Goal: Transaction & Acquisition: Purchase product/service

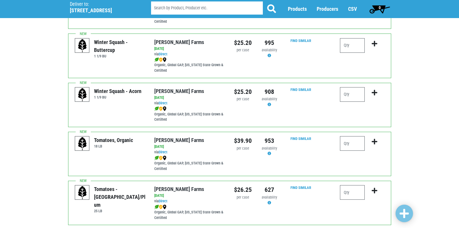
scroll to position [233, 0]
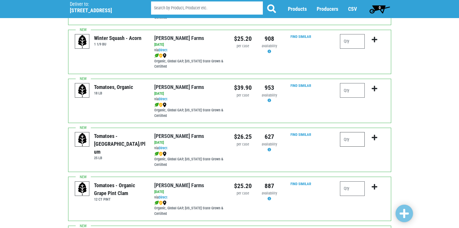
click at [345, 143] on input "number" at bounding box center [352, 139] width 25 height 15
type input "1"
click at [362, 88] on input "number" at bounding box center [352, 90] width 25 height 15
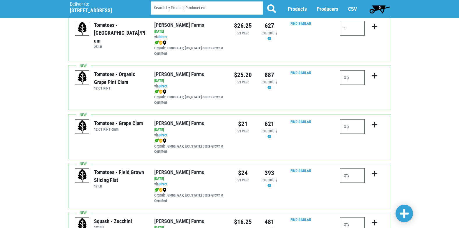
scroll to position [350, 0]
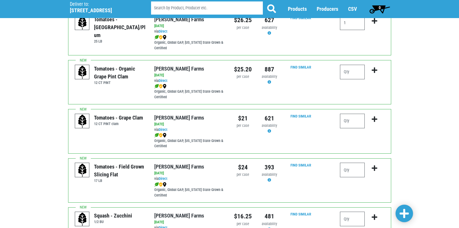
type input "1"
click at [362, 130] on div at bounding box center [352, 123] width 25 height 19
type input "2"
click at [348, 173] on input "number" at bounding box center [352, 170] width 25 height 15
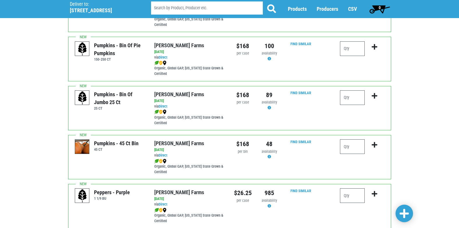
scroll to position [851, 0]
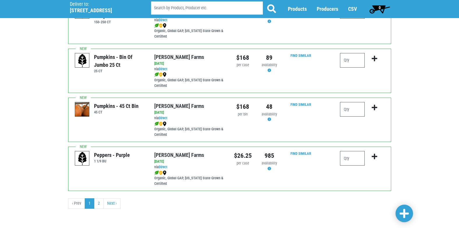
type input "3"
click at [401, 212] on span at bounding box center [404, 213] width 9 height 10
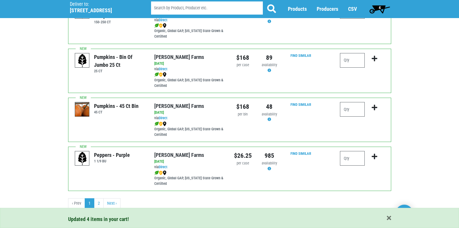
click at [100, 208] on div "Updated 4 items in your cart!" at bounding box center [229, 218] width 459 height 20
click at [102, 204] on link "2" at bounding box center [99, 203] width 10 height 10
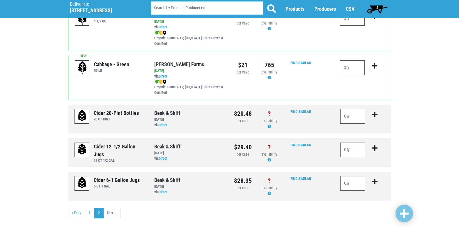
scroll to position [364, 0]
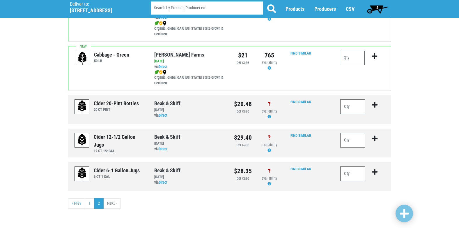
click at [359, 175] on input "number" at bounding box center [353, 173] width 25 height 15
type input "20"
click at [327, 8] on span "Producers" at bounding box center [326, 9] width 22 height 6
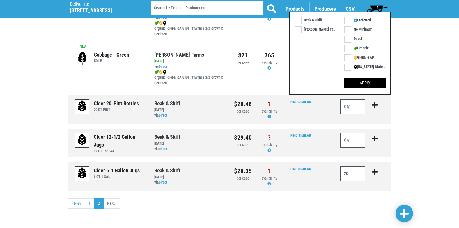
click at [319, 22] on label "Beak & Skiff" at bounding box center [310, 20] width 30 height 6
click at [299, 21] on input "Beak & Skiff" at bounding box center [297, 19] width 4 height 4
click at [319, 22] on label "Beak & Skiff" at bounding box center [310, 20] width 30 height 6
click at [299, 21] on input "Beak & Skiff" at bounding box center [297, 19] width 4 height 4
checkbox input "false"
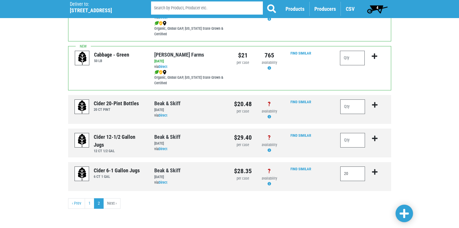
click at [327, 8] on span "Producers" at bounding box center [326, 9] width 22 height 6
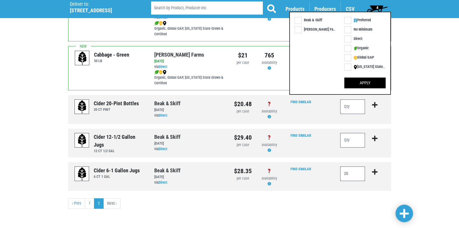
click at [327, 8] on span "Producers" at bounding box center [326, 9] width 22 height 6
click at [372, 87] on button "Apply" at bounding box center [365, 82] width 41 height 11
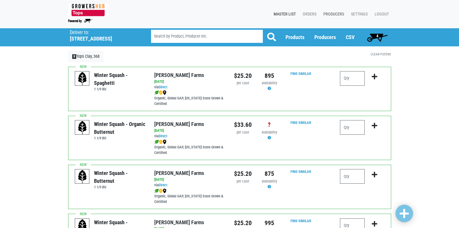
click at [336, 15] on link "Producers" at bounding box center [333, 14] width 28 height 11
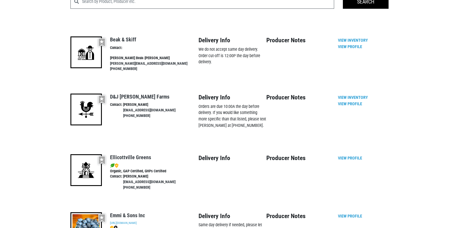
scroll to position [58, 0]
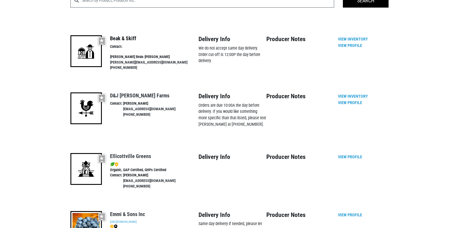
click at [125, 37] on link "Beak & Skiff" at bounding box center [123, 38] width 26 height 6
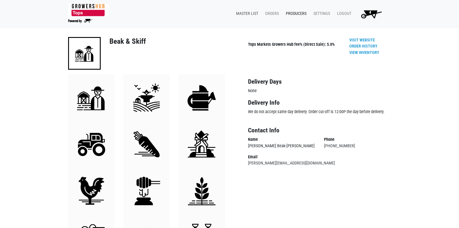
click at [247, 14] on link "Master List" at bounding box center [246, 13] width 29 height 11
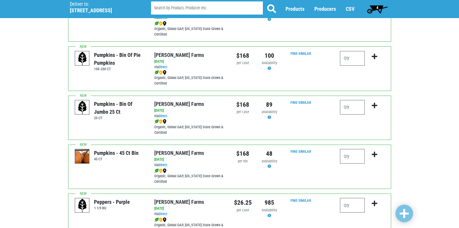
scroll to position [851, 0]
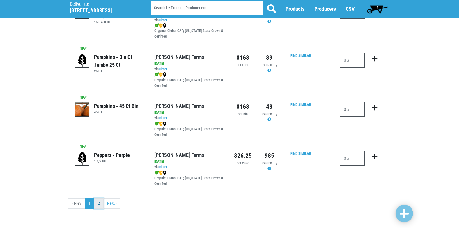
click at [98, 200] on link "2" at bounding box center [99, 203] width 10 height 10
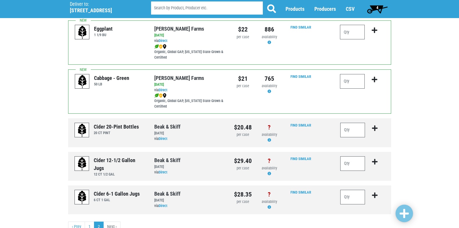
scroll to position [364, 0]
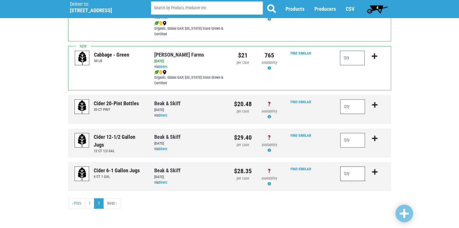
click at [351, 176] on input "number" at bounding box center [353, 173] width 25 height 15
type input "20"
drag, startPoint x: 398, startPoint y: 220, endPoint x: 402, endPoint y: 218, distance: 4.4
click at [402, 218] on span at bounding box center [404, 213] width 9 height 10
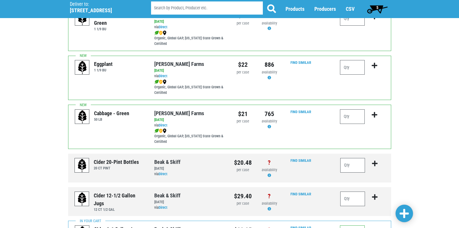
scroll to position [350, 0]
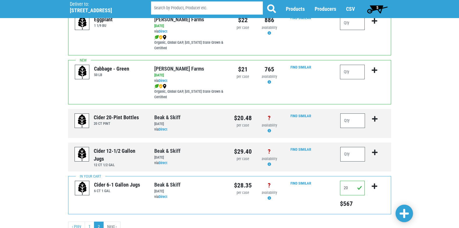
click at [385, 9] on span "5" at bounding box center [378, 9] width 26 height 12
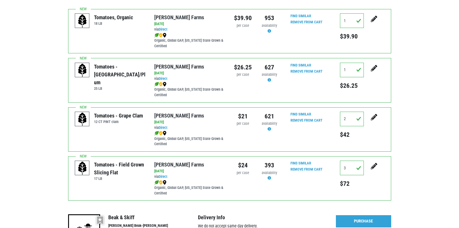
scroll to position [233, 0]
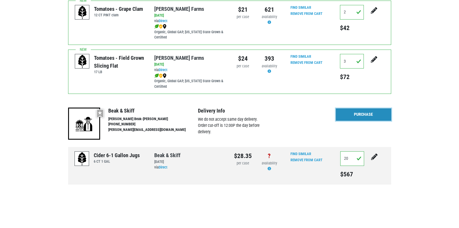
click at [359, 110] on link "Purchase" at bounding box center [363, 114] width 55 height 12
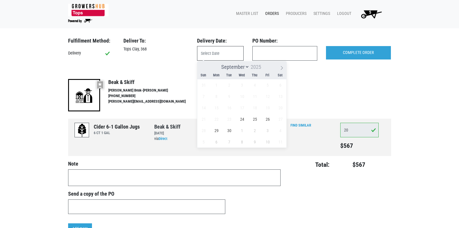
click at [214, 55] on input "text" at bounding box center [220, 53] width 47 height 15
click at [244, 120] on span "24" at bounding box center [242, 118] width 11 height 11
type input "2025-09-24"
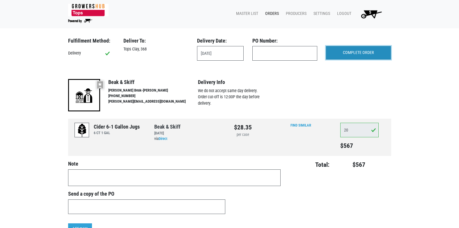
click at [360, 50] on input "COMPLETE ORDER" at bounding box center [358, 52] width 65 height 13
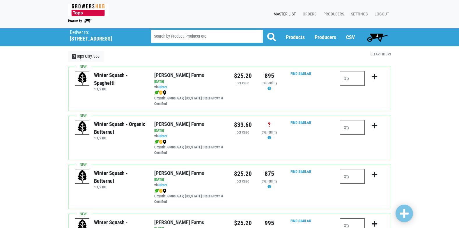
click at [380, 37] on span "4" at bounding box center [378, 37] width 26 height 12
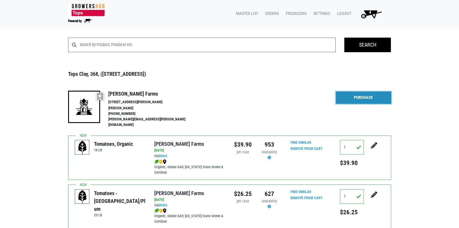
click at [385, 99] on link "Purchase" at bounding box center [363, 97] width 55 height 12
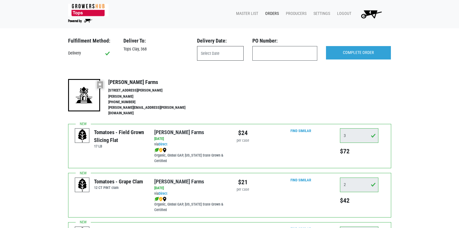
click at [215, 55] on input "text" at bounding box center [220, 53] width 47 height 15
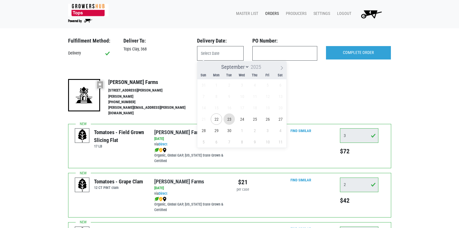
click at [231, 117] on span "23" at bounding box center [229, 118] width 11 height 11
type input "2025-09-23"
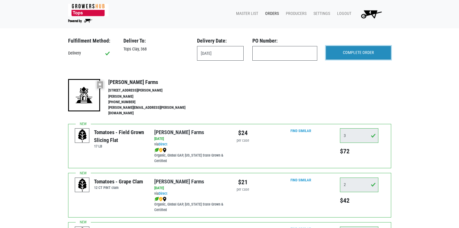
click at [351, 50] on input "COMPLETE ORDER" at bounding box center [358, 52] width 65 height 13
